Goal: Find specific page/section: Find specific page/section

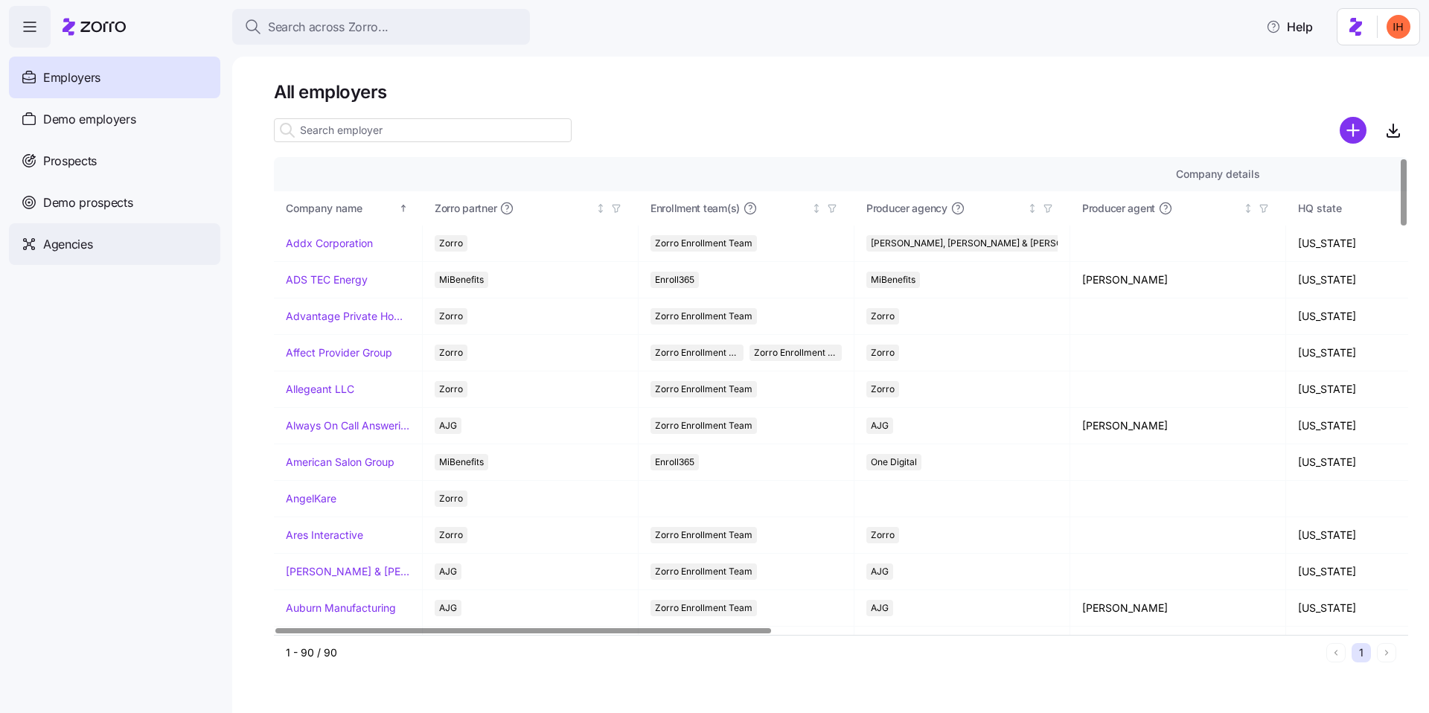
click at [109, 240] on div "Agencies" at bounding box center [114, 244] width 211 height 42
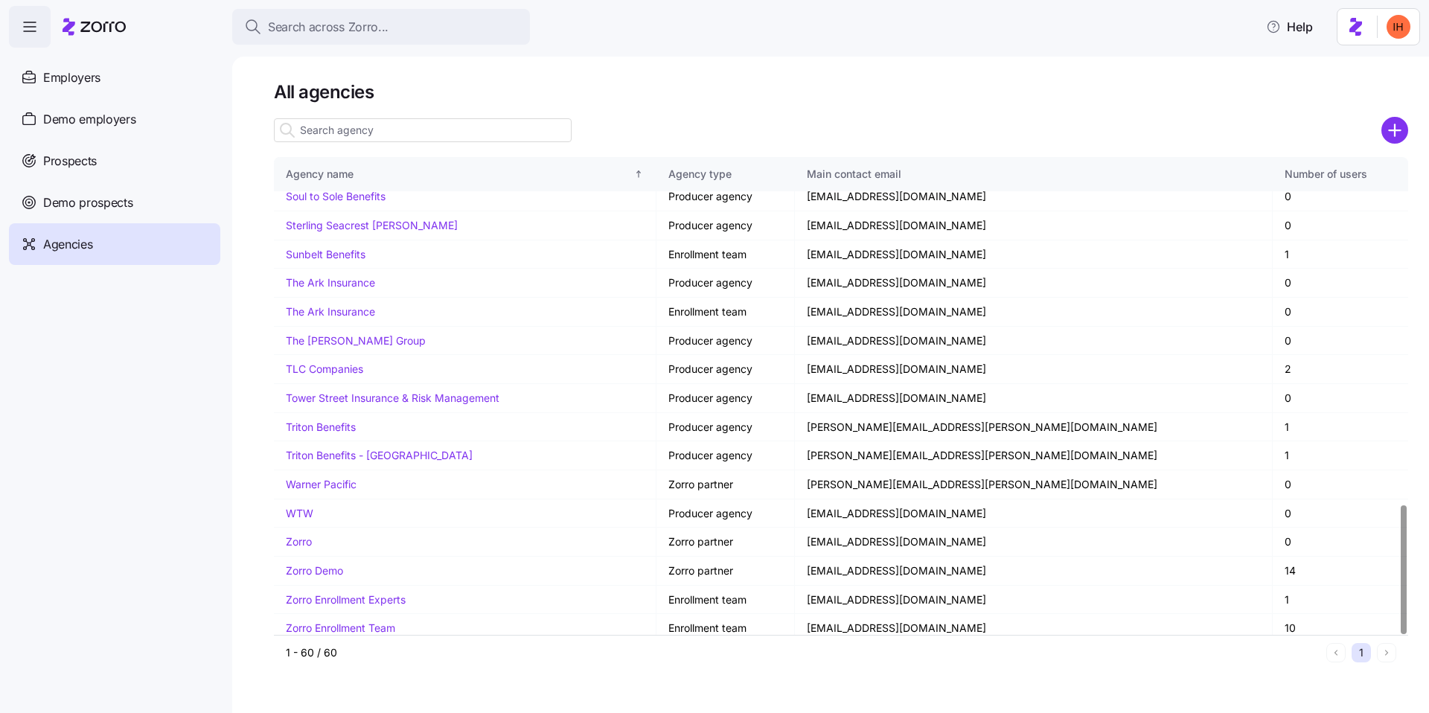
scroll to position [1283, 0]
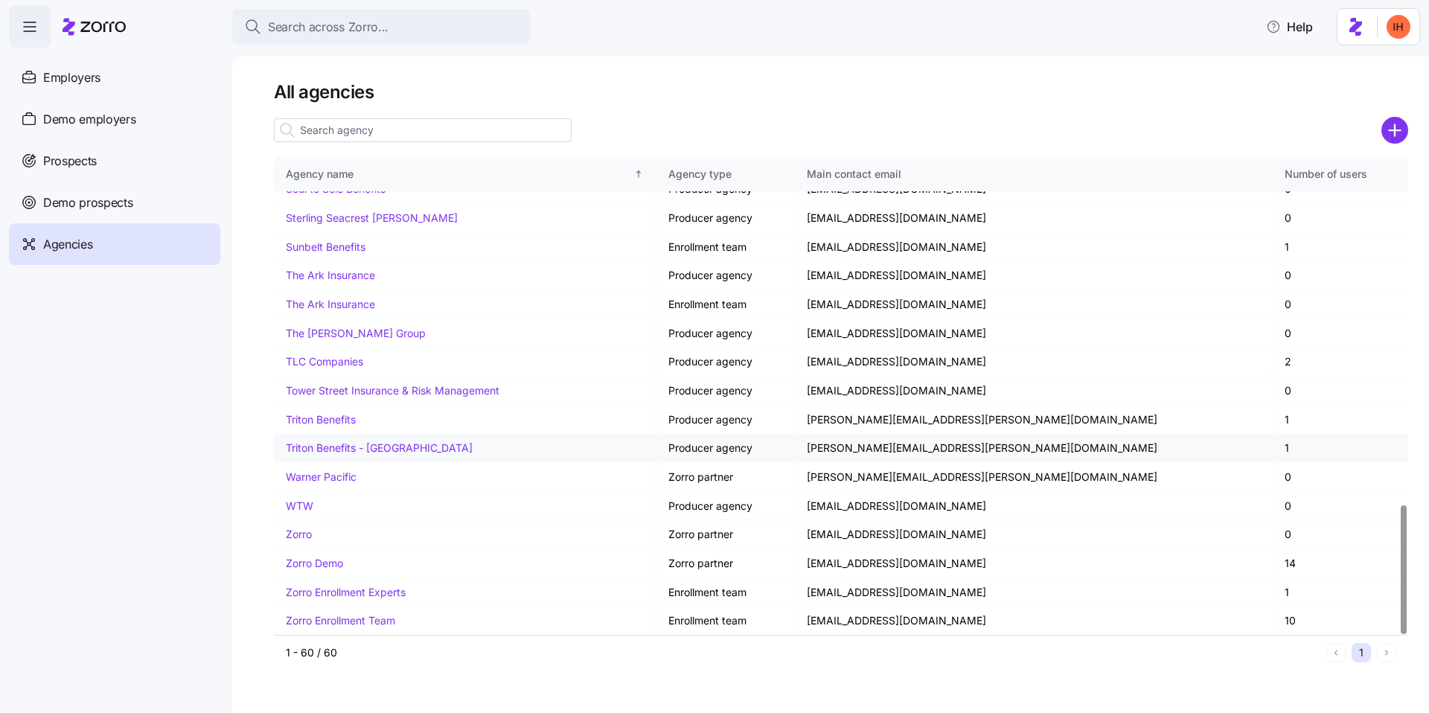
click at [688, 445] on td "Producer agency" at bounding box center [725, 448] width 138 height 29
click at [688, 423] on td "Producer agency" at bounding box center [725, 420] width 138 height 29
click at [697, 477] on td "Zorro partner" at bounding box center [725, 477] width 138 height 29
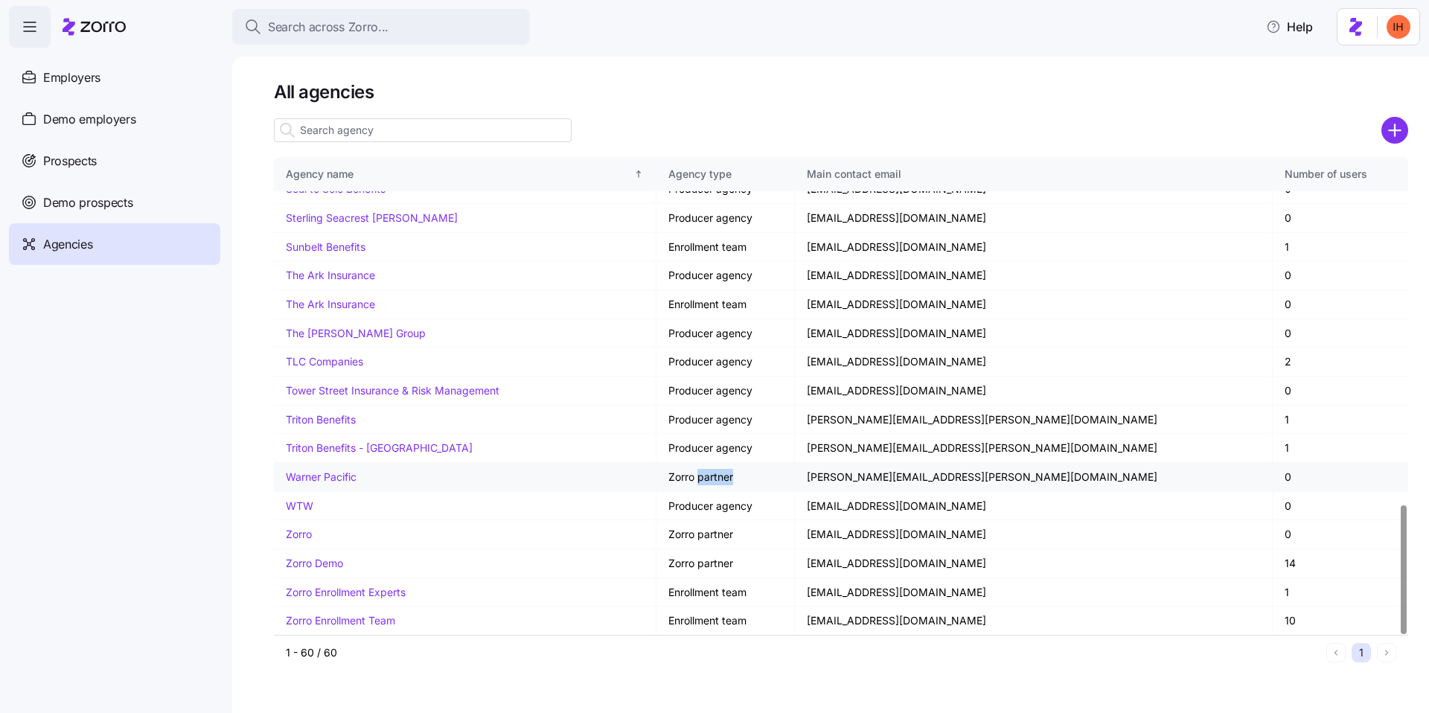
click at [697, 477] on td "Zorro partner" at bounding box center [725, 477] width 138 height 29
